Goal: Entertainment & Leisure: Consume media (video, audio)

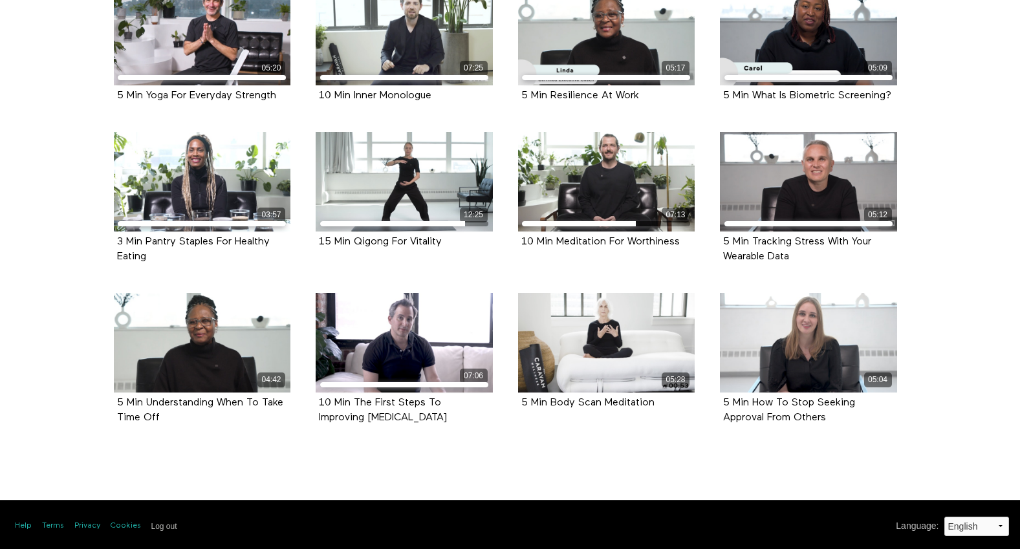
scroll to position [507, 0]
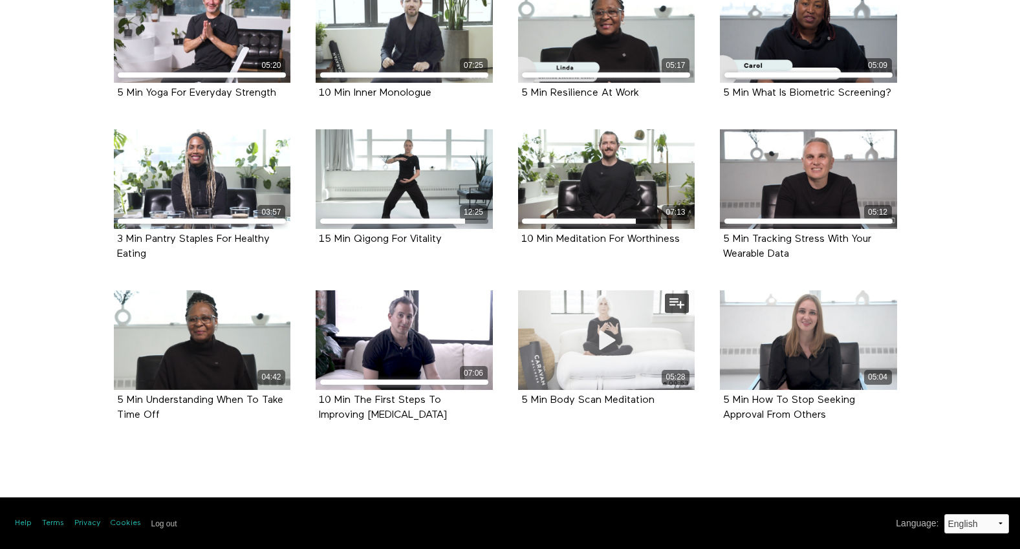
click at [629, 342] on div "05:28" at bounding box center [606, 341] width 177 height 100
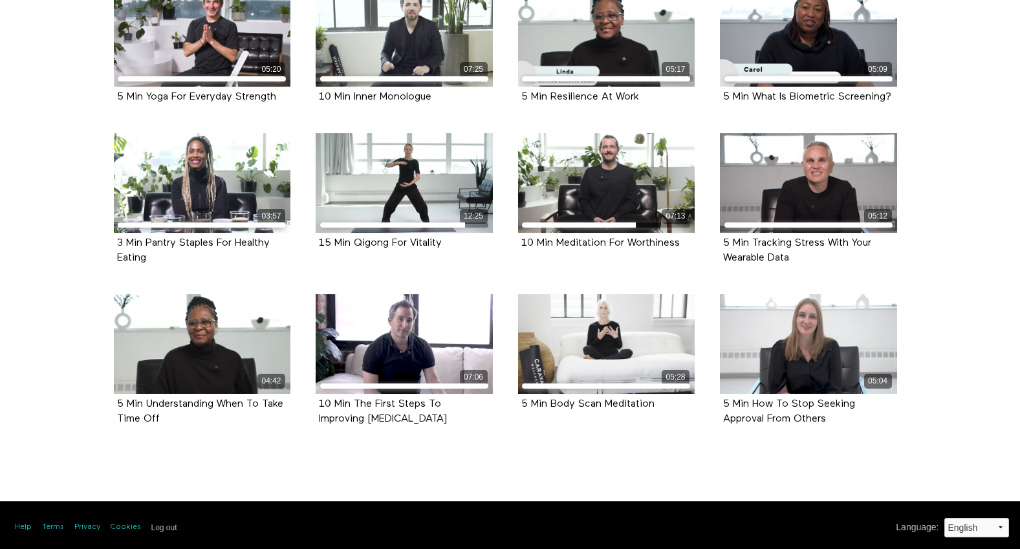
scroll to position [507, 0]
